Goal: Task Accomplishment & Management: Use online tool/utility

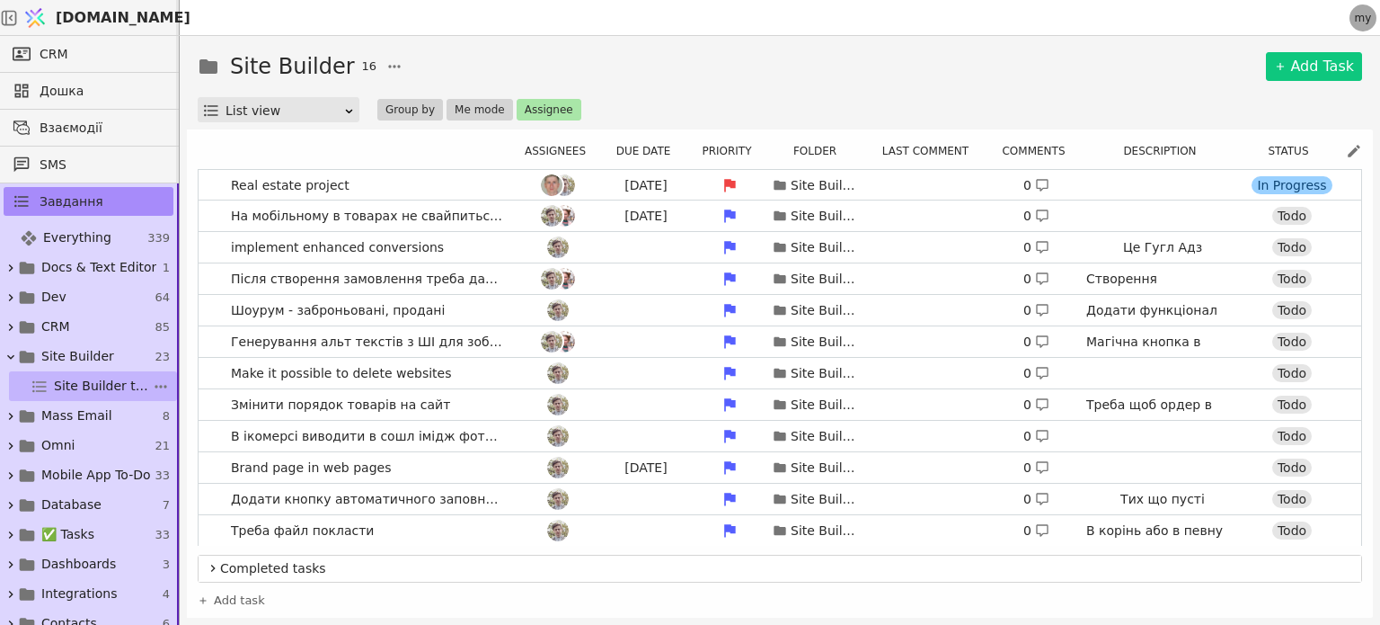
click at [93, 377] on span "Site Builder tasks" at bounding box center [103, 386] width 98 height 19
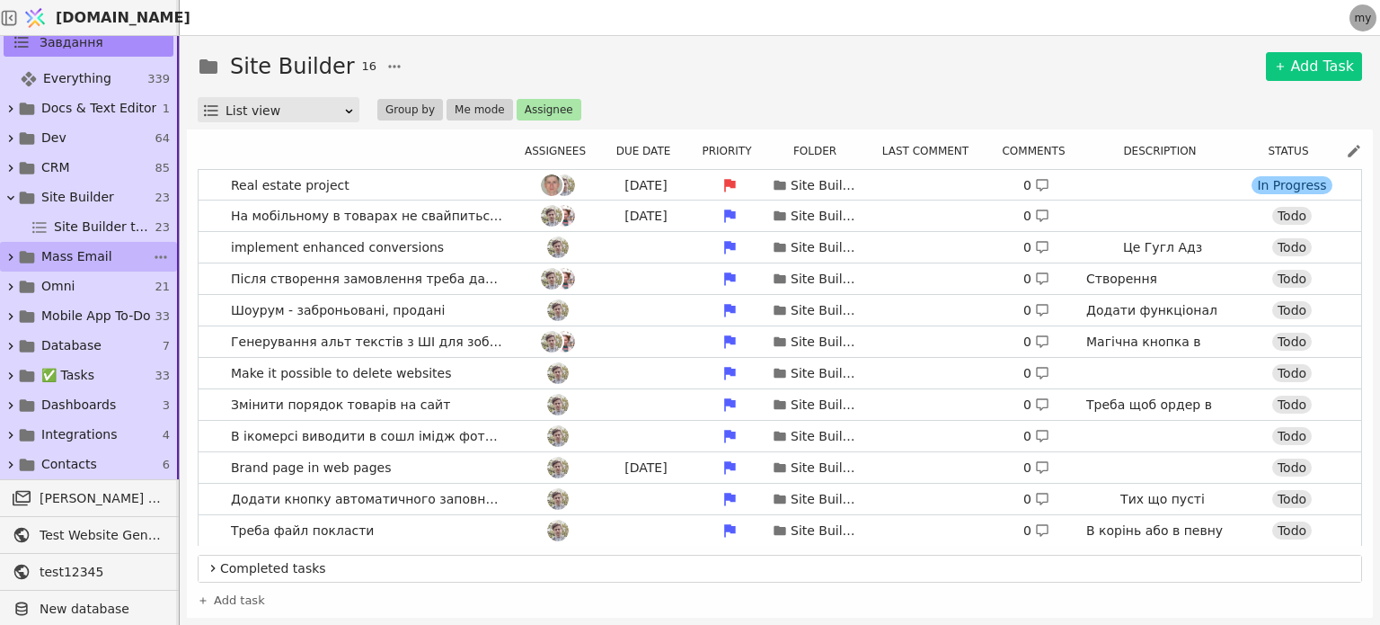
scroll to position [180, 0]
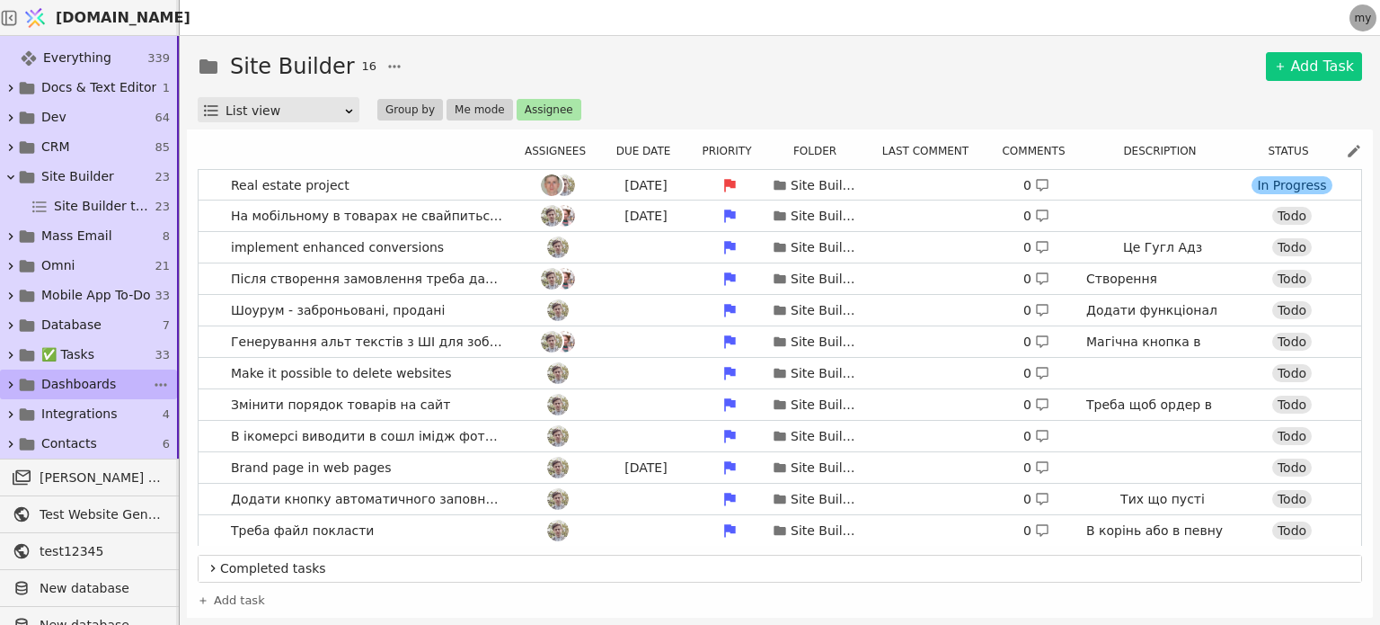
click at [11, 380] on icon at bounding box center [11, 384] width 14 height 14
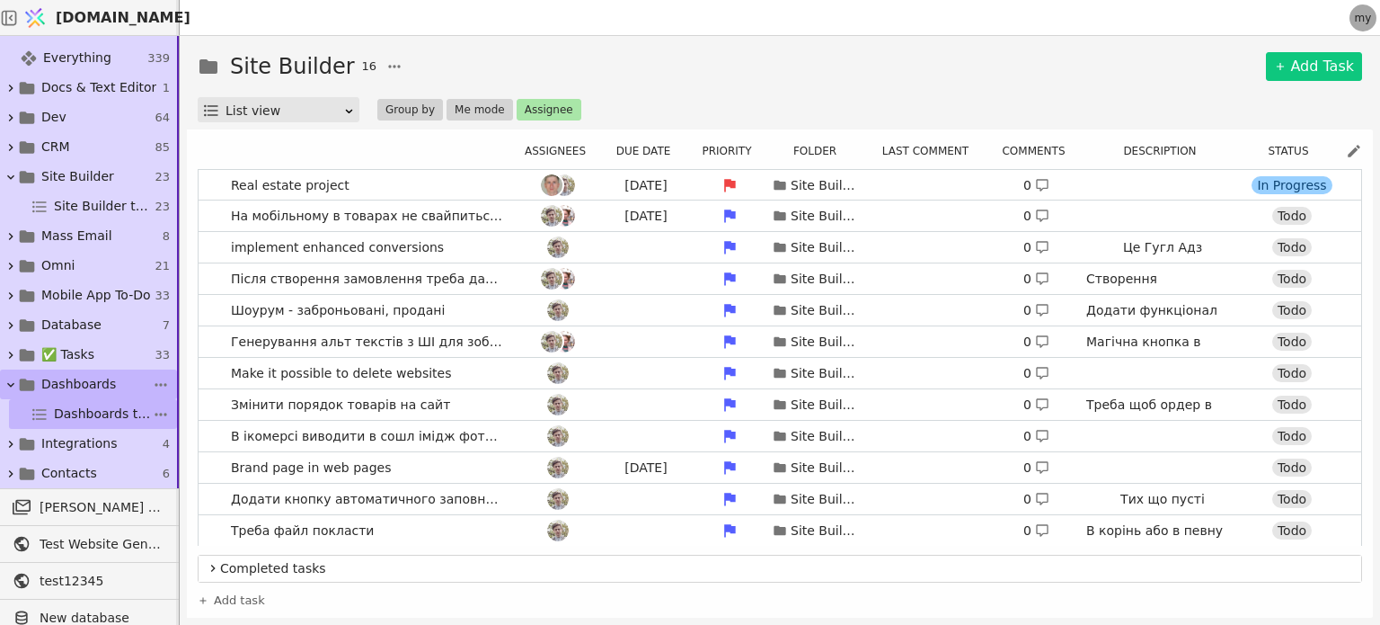
click at [65, 421] on span "Dashboards tasks" at bounding box center [103, 413] width 98 height 19
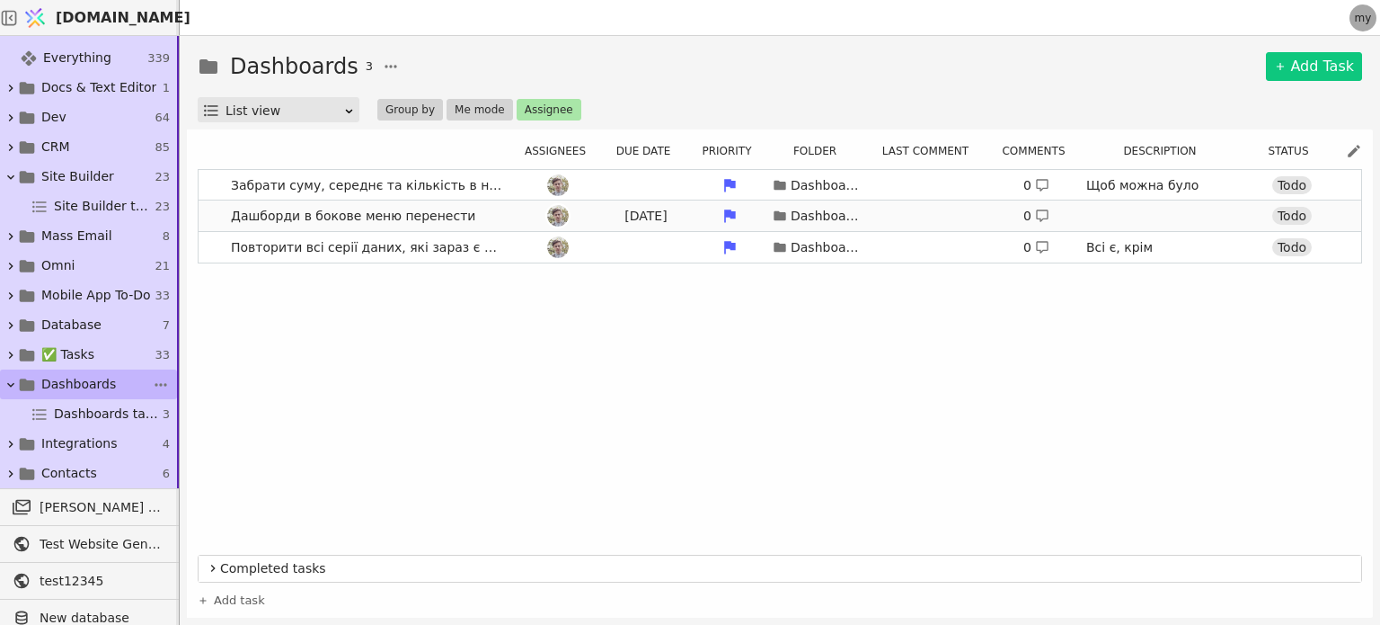
click at [358, 229] on link "Дашборди в бокове меню перенести [DATE] Dashboards 0 Todo" at bounding box center [780, 215] width 1163 height 31
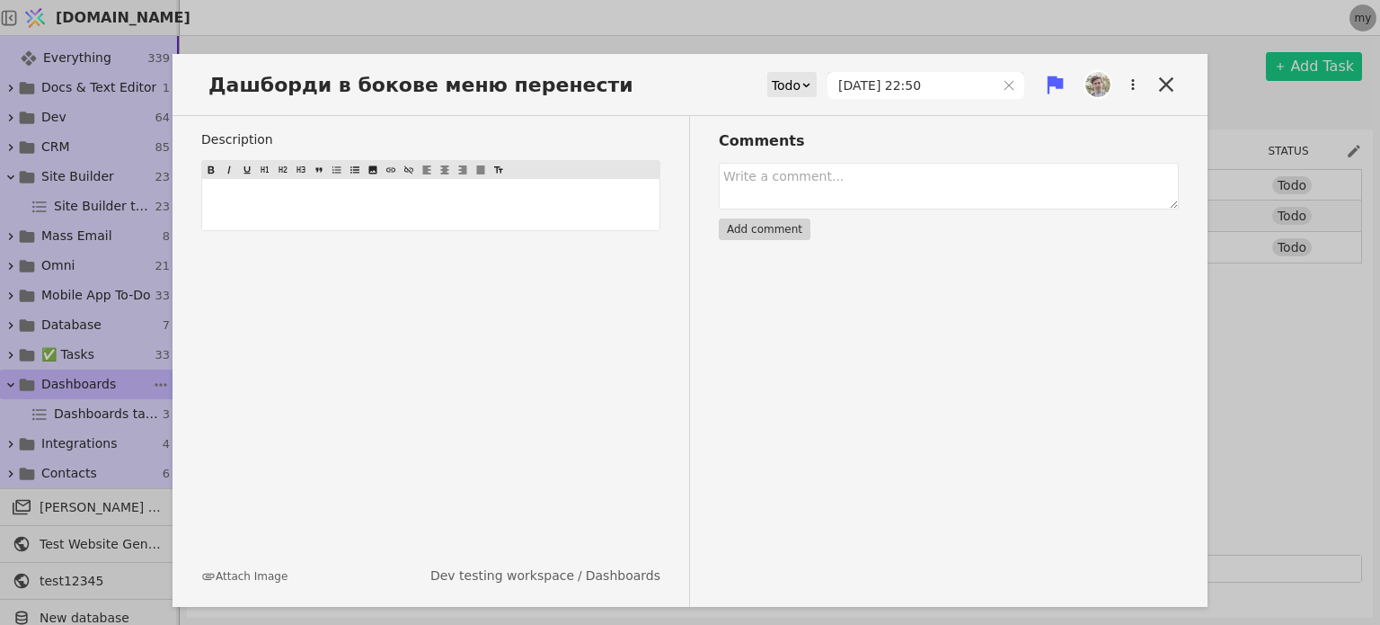
click at [356, 218] on div "﻿" at bounding box center [430, 204] width 457 height 51
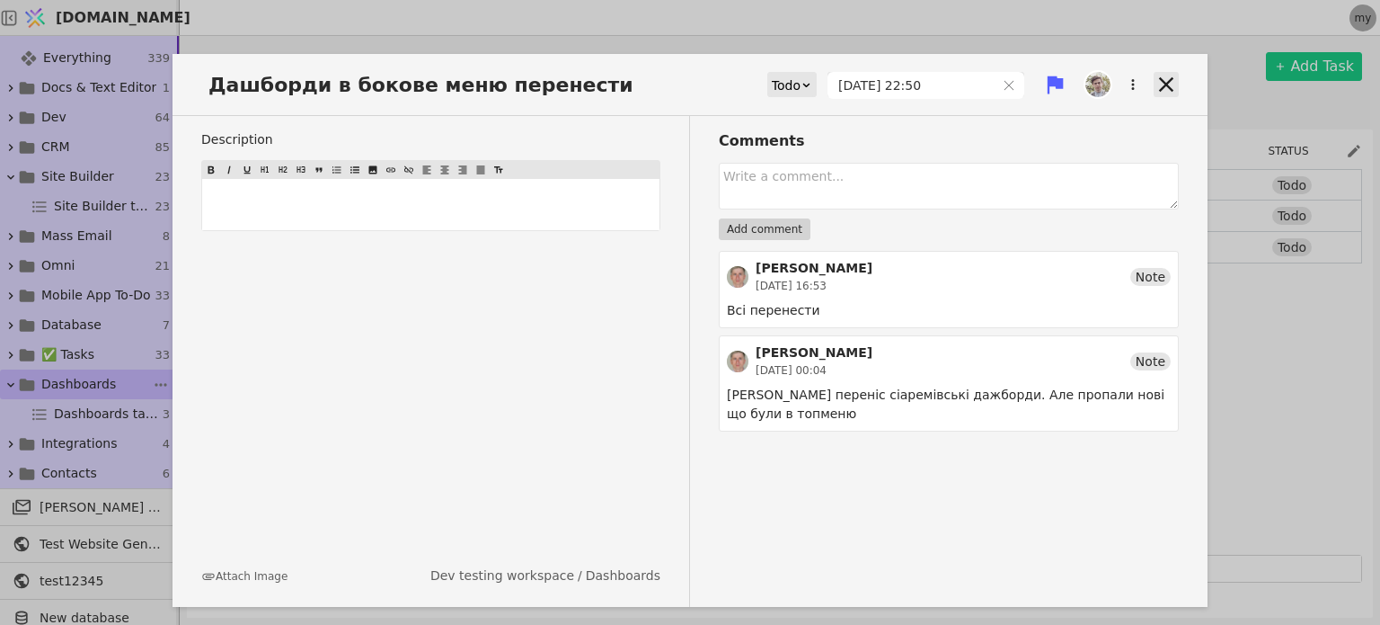
click at [1162, 78] on icon at bounding box center [1166, 84] width 25 height 25
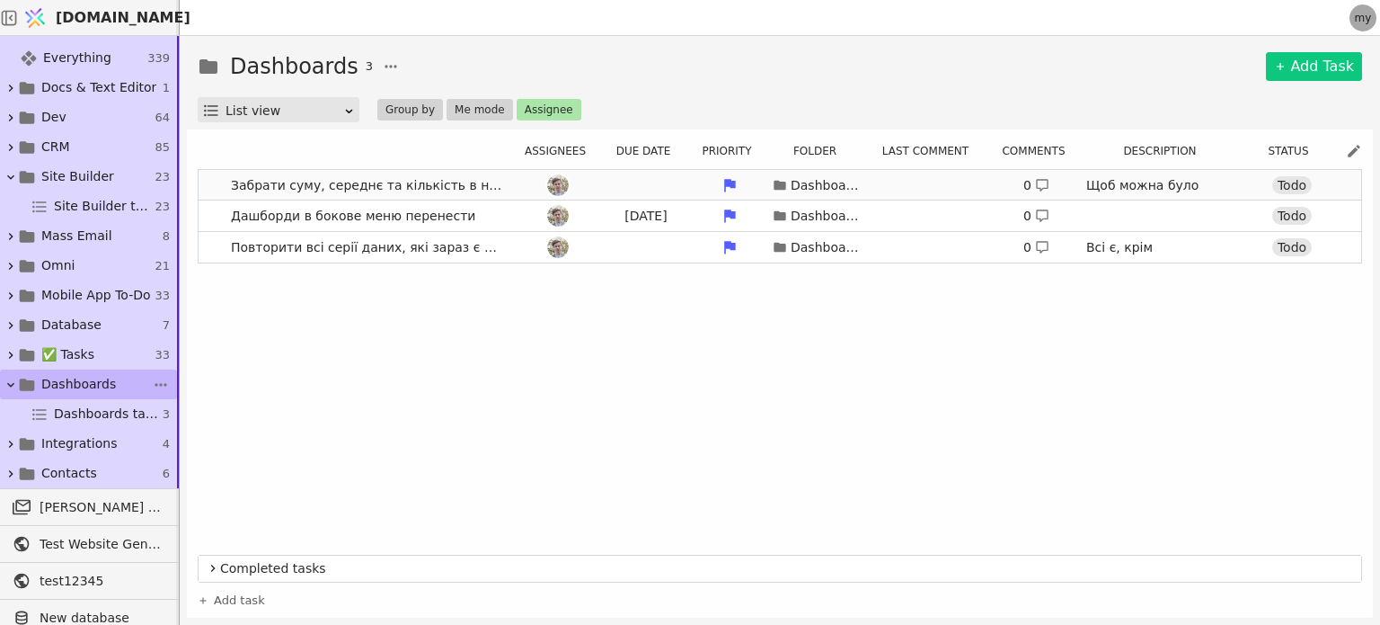
click at [353, 182] on span "Забрати суму, середнє та кількість в налаштування серії" at bounding box center [368, 186] width 288 height 26
click at [542, 176] on div at bounding box center [558, 185] width 81 height 22
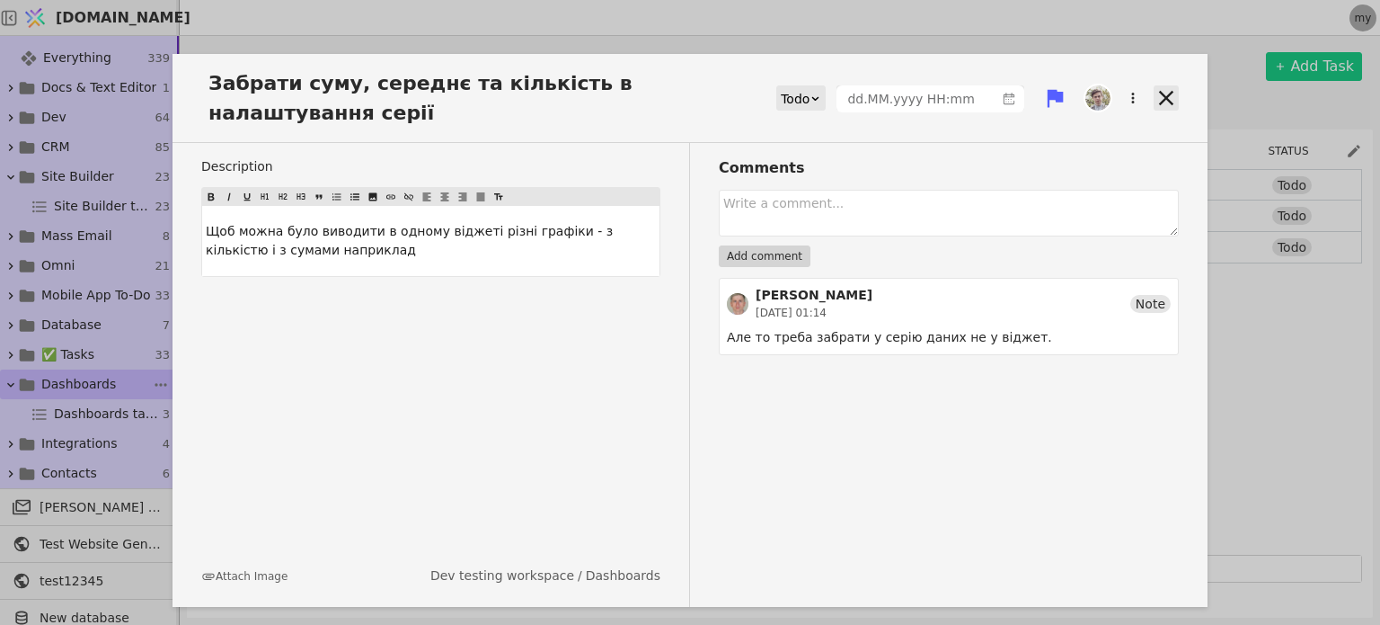
click at [1164, 85] on icon at bounding box center [1166, 97] width 25 height 25
